Goal: Information Seeking & Learning: Learn about a topic

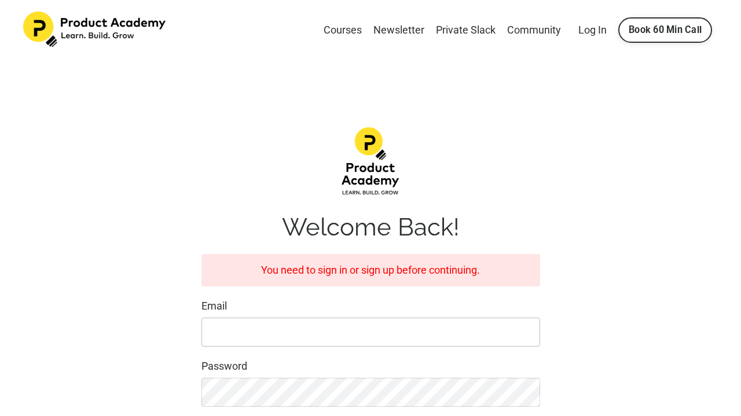
type input "[EMAIL_ADDRESS][DOMAIN_NAME]"
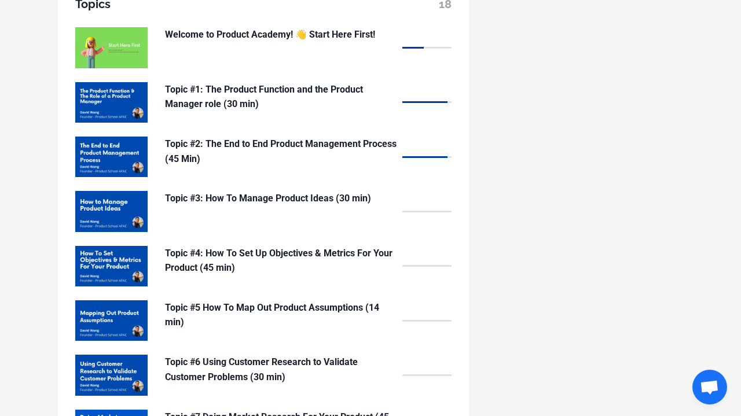
scroll to position [960, 0]
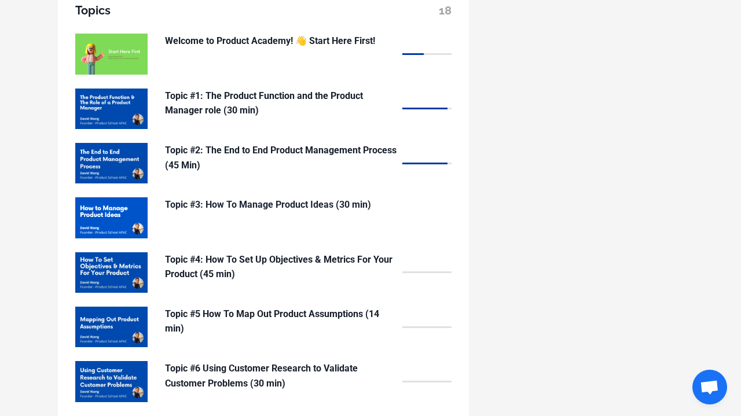
click at [307, 197] on p "Topic #3: How To Manage Product Ideas (30 min)" at bounding box center [281, 204] width 232 height 15
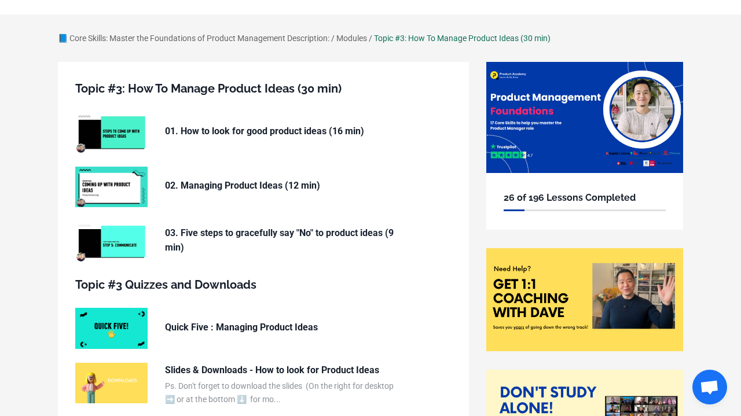
scroll to position [48, 0]
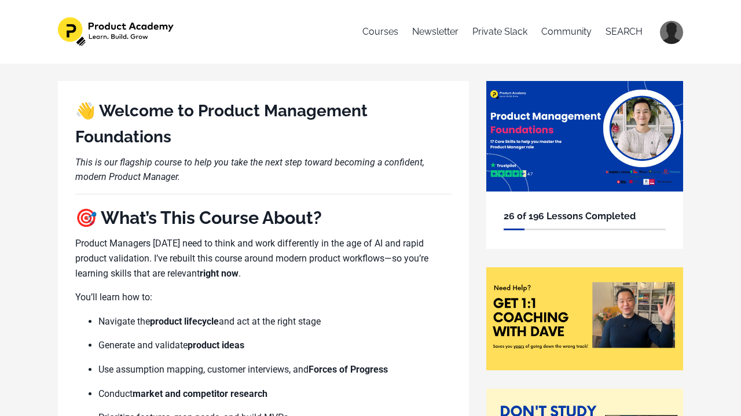
scroll to position [960, 0]
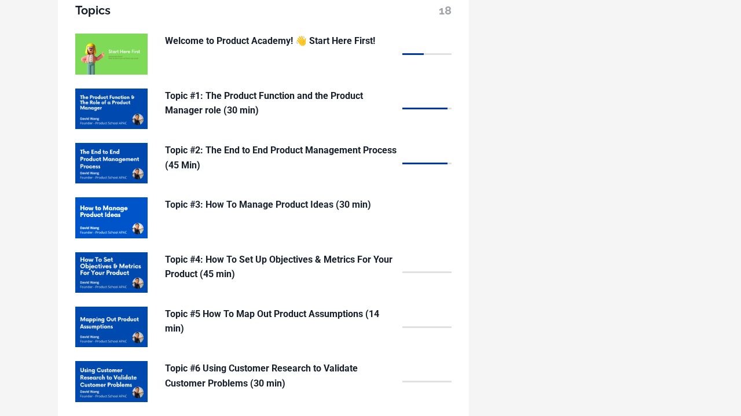
click at [233, 197] on p "Topic #3: How To Manage Product Ideas (30 min)" at bounding box center [281, 204] width 232 height 15
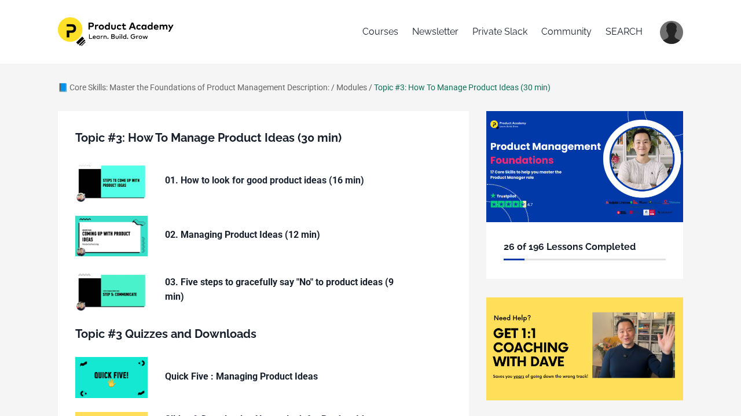
click at [233, 184] on p "01. How to look for good product ideas (16 min)" at bounding box center [281, 180] width 232 height 15
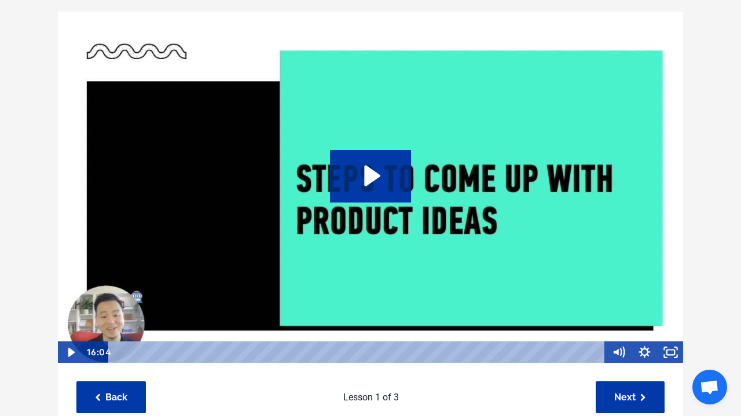
scroll to position [112, 0]
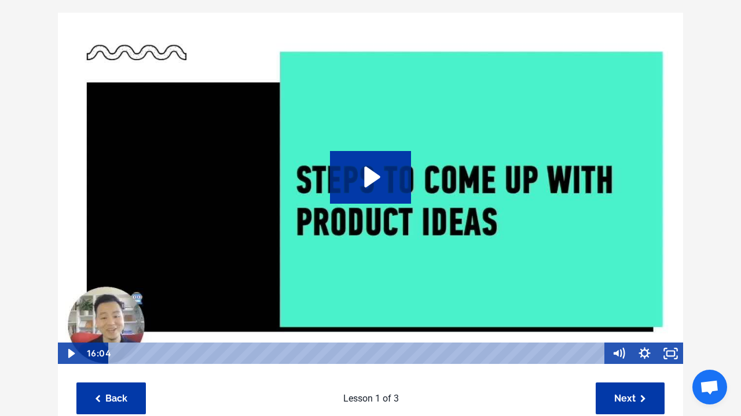
click at [249, 194] on img at bounding box center [370, 188] width 626 height 353
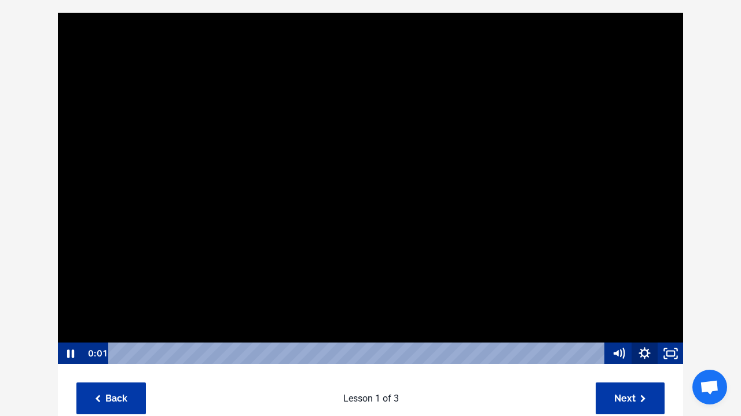
click at [644, 362] on icon "Show settings menu" at bounding box center [645, 354] width 26 height 22
click at [644, 311] on span "1x" at bounding box center [655, 310] width 46 height 22
click at [631, 269] on label "1.5x" at bounding box center [631, 265] width 104 height 23
click at [580, 255] on input "1.5x" at bounding box center [579, 254] width 1 height 1
radio input "true"
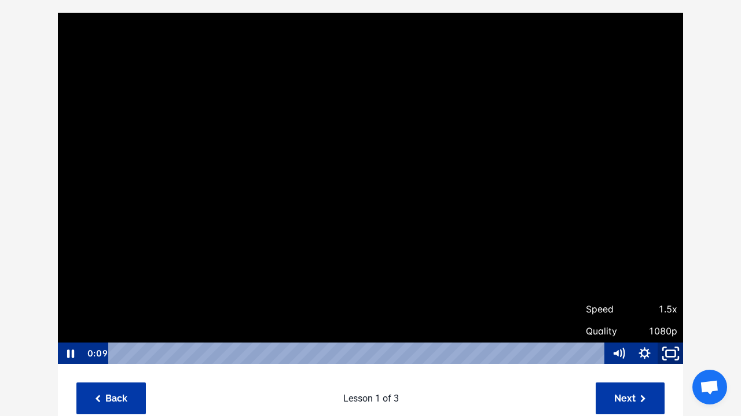
click at [669, 353] on icon "Fullscreen" at bounding box center [670, 353] width 31 height 27
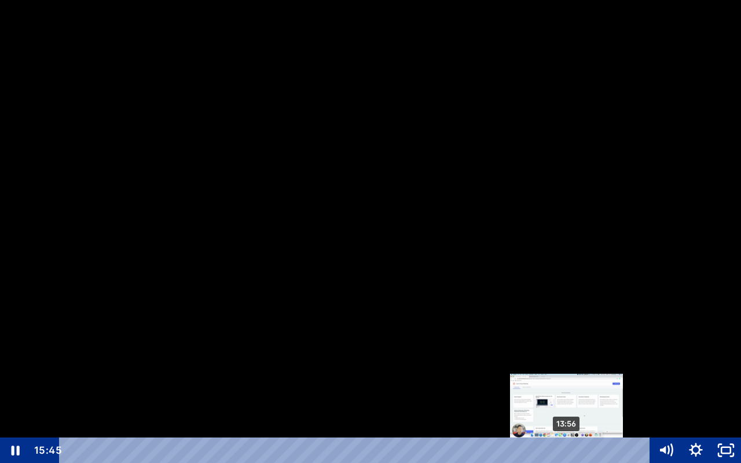
click at [567, 416] on div "13:56" at bounding box center [356, 449] width 573 height 25
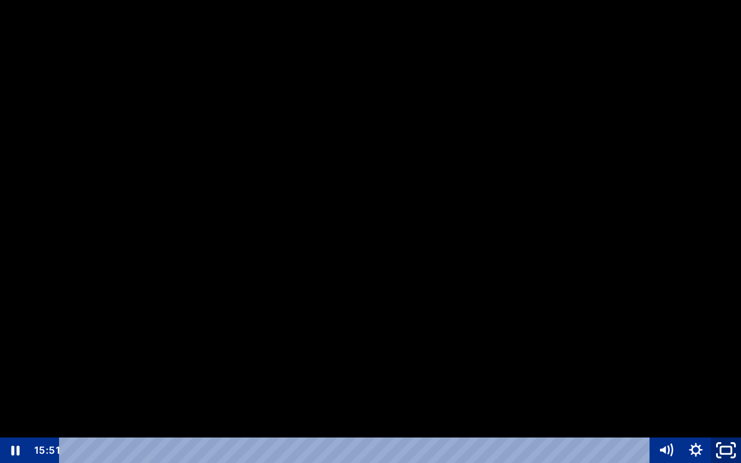
click at [722, 416] on rect "Unfullscreen" at bounding box center [726, 449] width 11 height 7
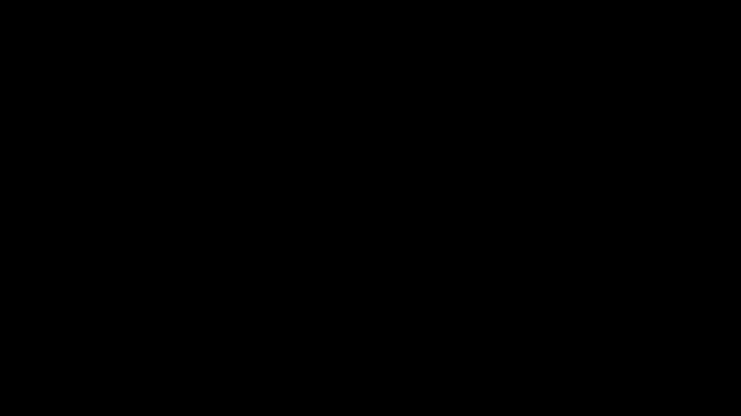
scroll to position [83, 0]
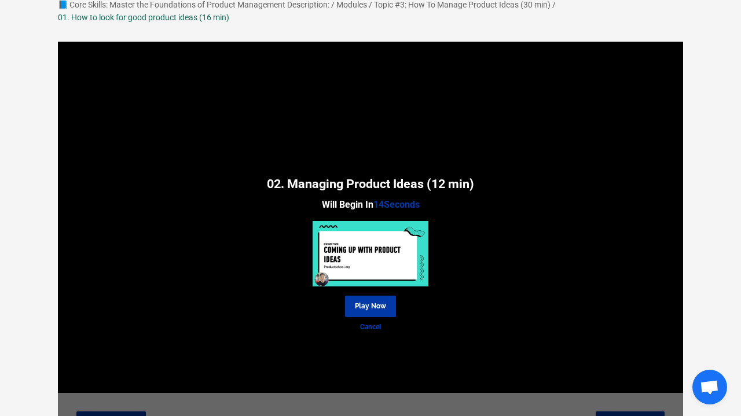
click at [365, 327] on link "Cancel" at bounding box center [370, 327] width 625 height 11
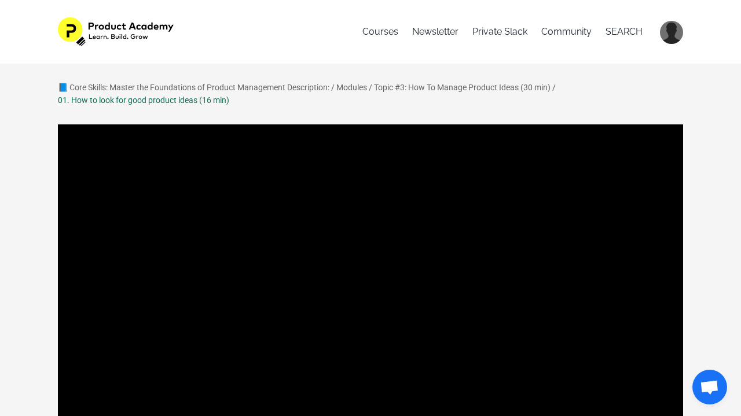
click at [156, 21] on img at bounding box center [117, 31] width 118 height 29
